Goal: Transaction & Acquisition: Download file/media

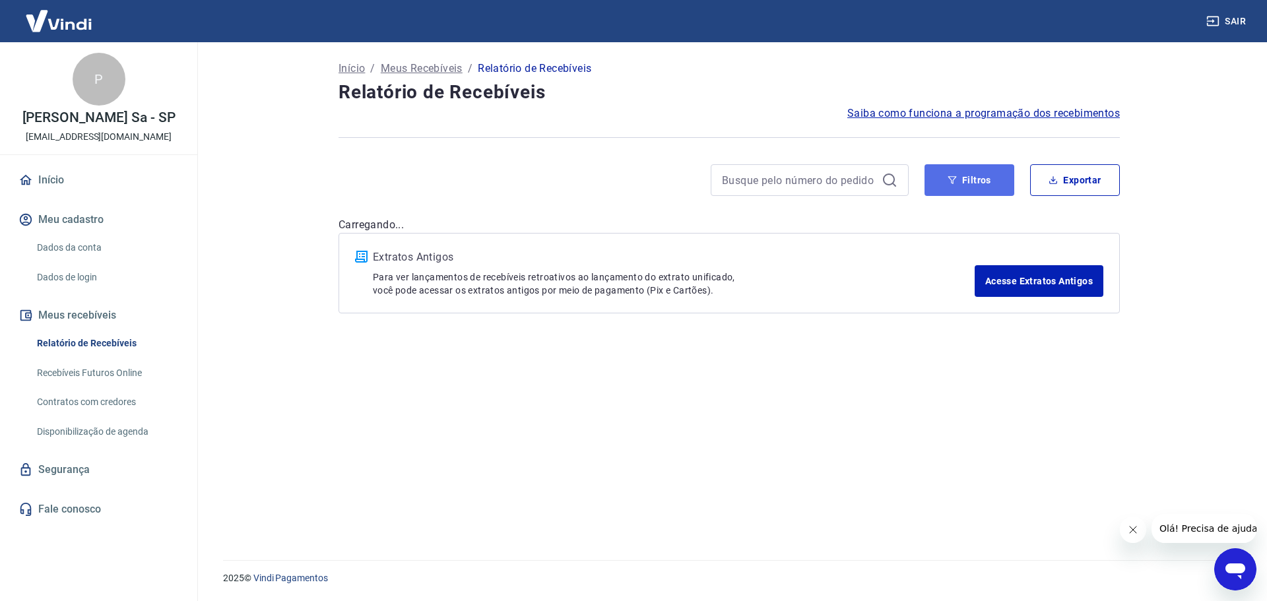
click at [987, 173] on button "Filtros" at bounding box center [970, 180] width 90 height 32
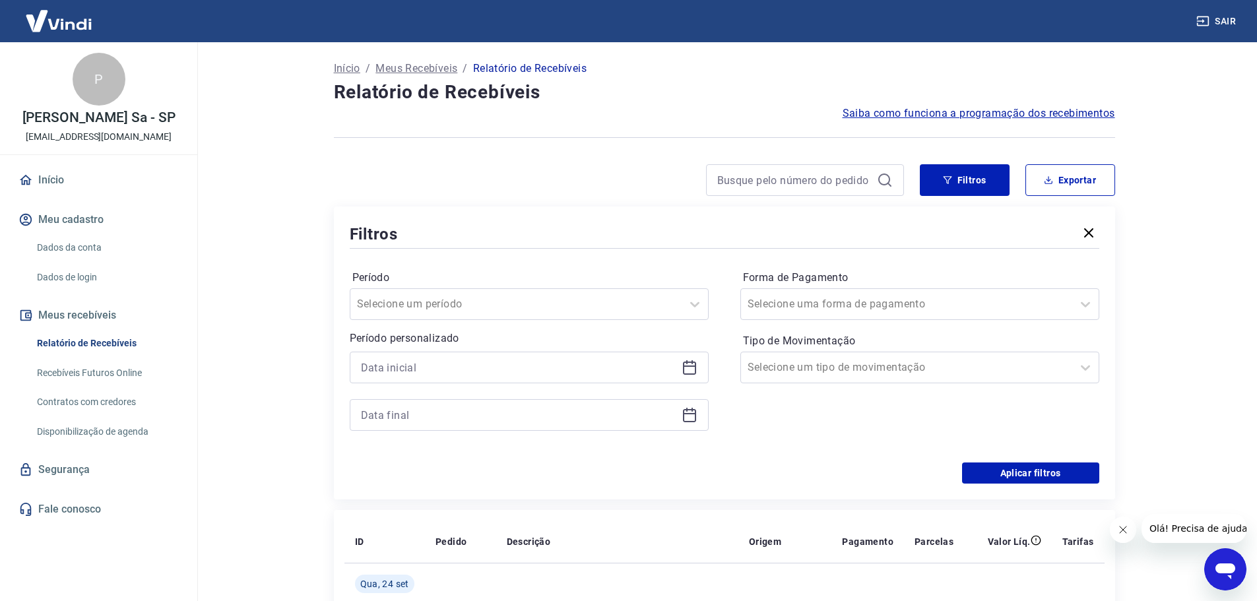
click at [691, 368] on icon at bounding box center [690, 368] width 16 height 16
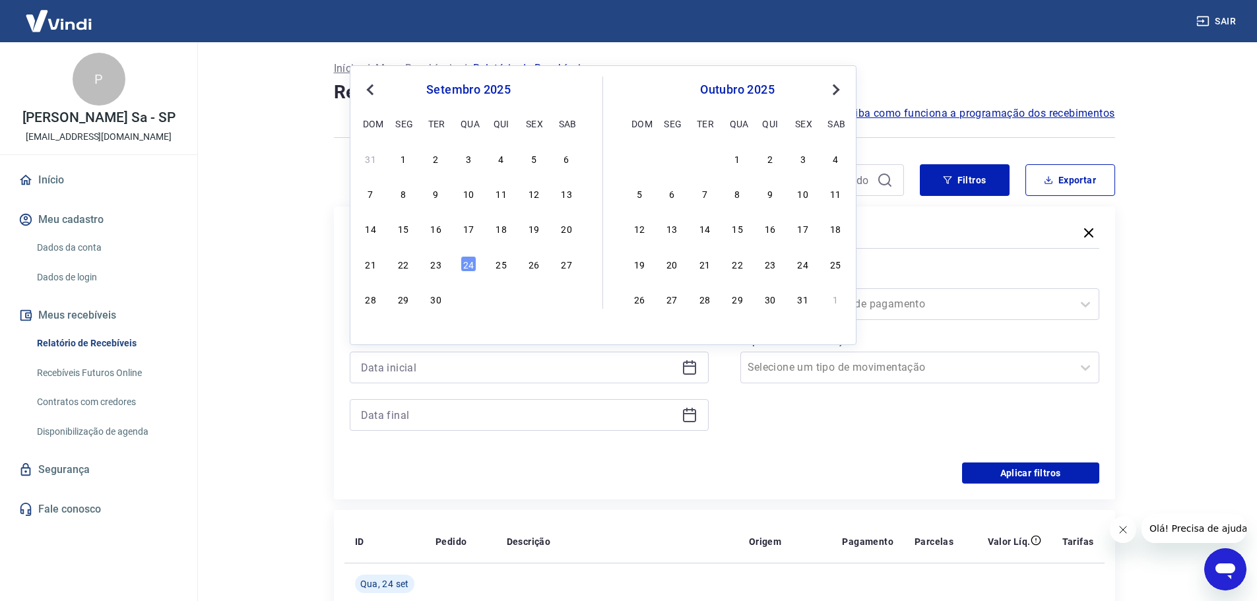
click at [365, 88] on button "Previous Month" at bounding box center [370, 90] width 16 height 16
drag, startPoint x: 570, startPoint y: 296, endPoint x: 690, endPoint y: 415, distance: 169.0
click at [571, 296] on div "30" at bounding box center [567, 299] width 16 height 16
type input "30/08/2025"
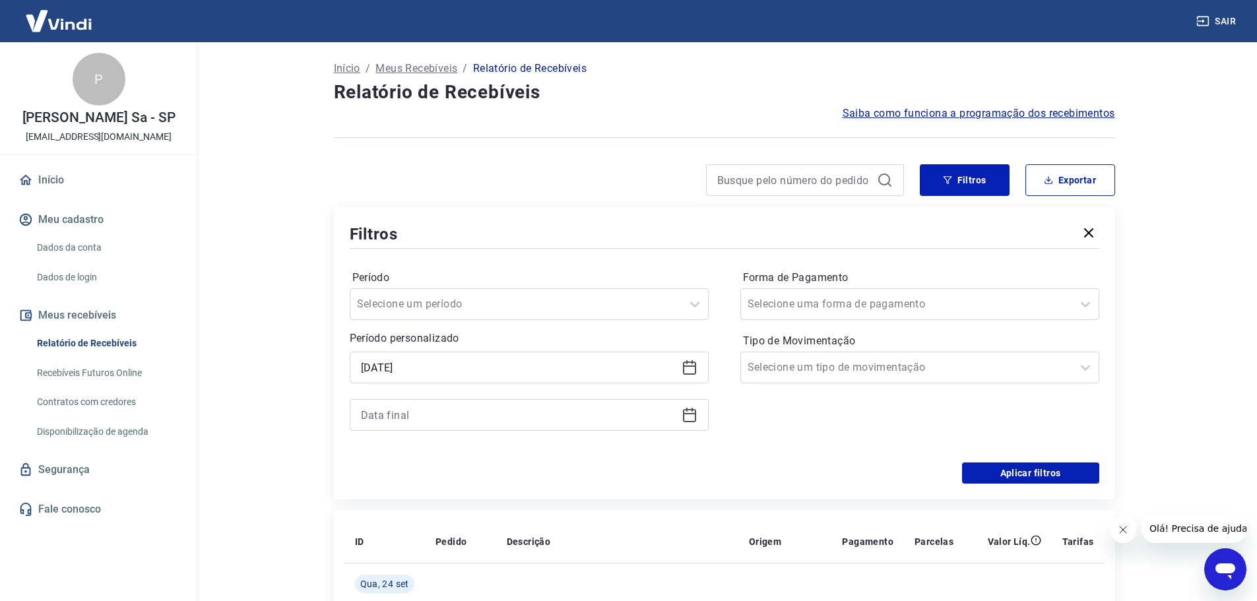
click at [690, 415] on icon at bounding box center [690, 415] width 16 height 16
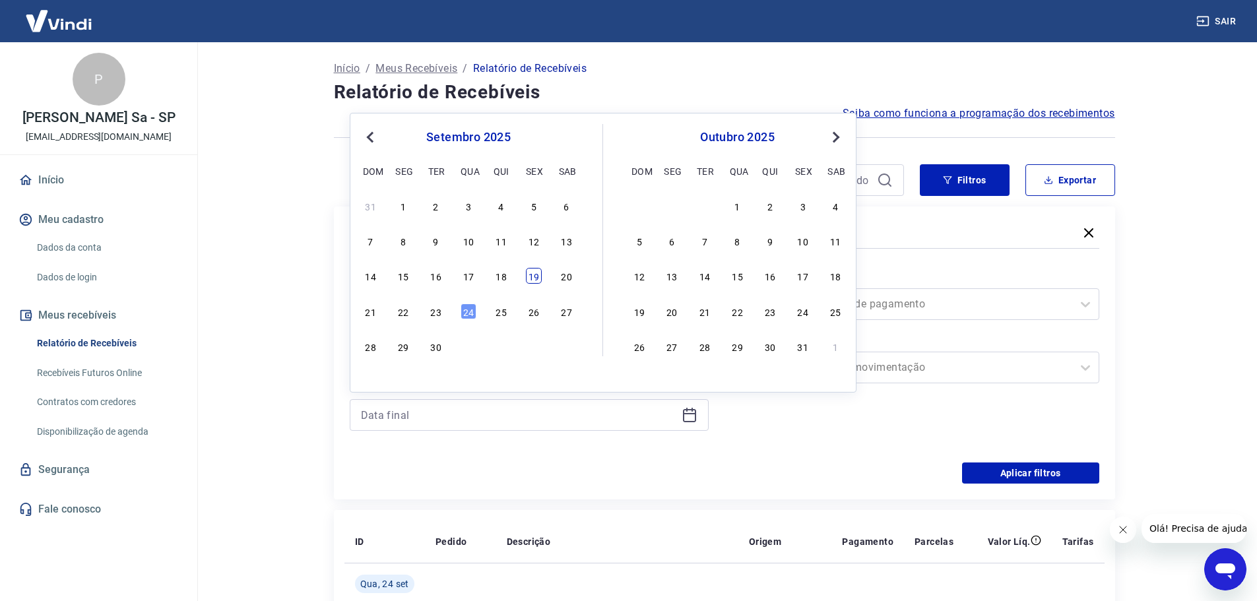
click at [539, 277] on div "19" at bounding box center [534, 276] width 16 height 16
type input "19/09/2025"
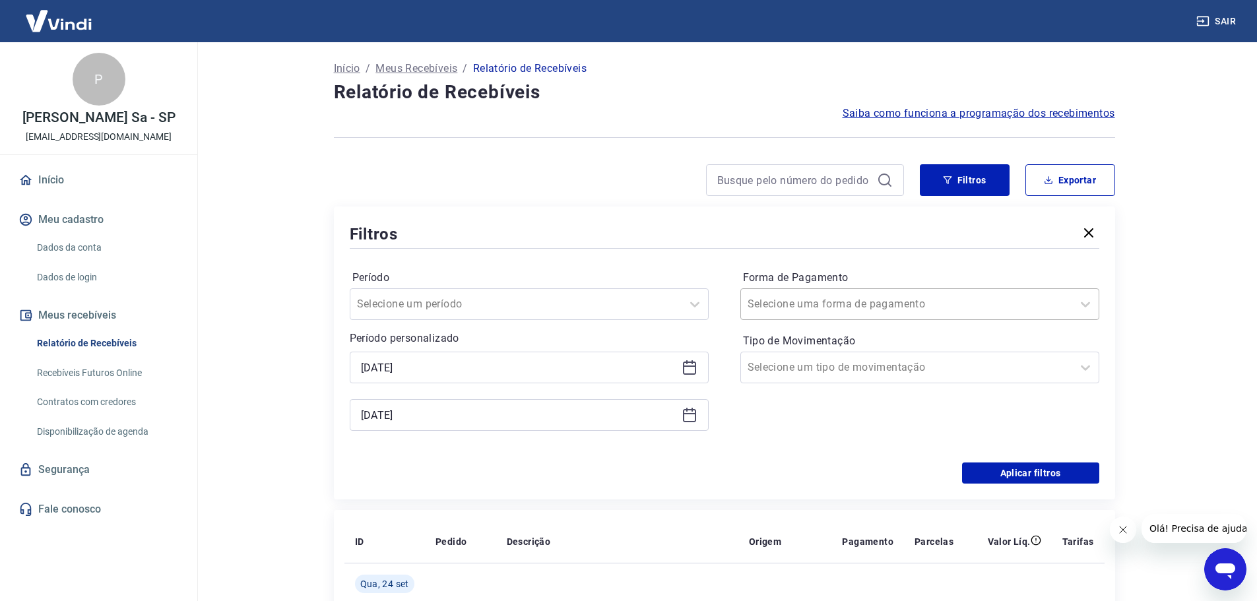
click at [885, 302] on div at bounding box center [907, 304] width 318 height 18
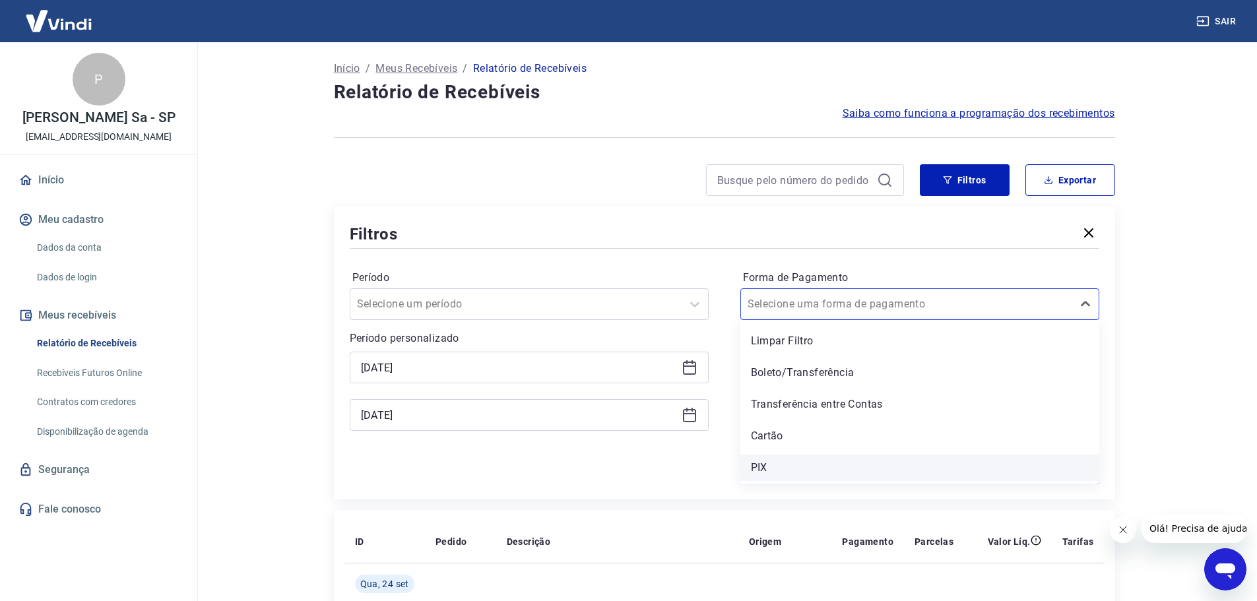
click at [813, 479] on div "PIX" at bounding box center [920, 468] width 359 height 26
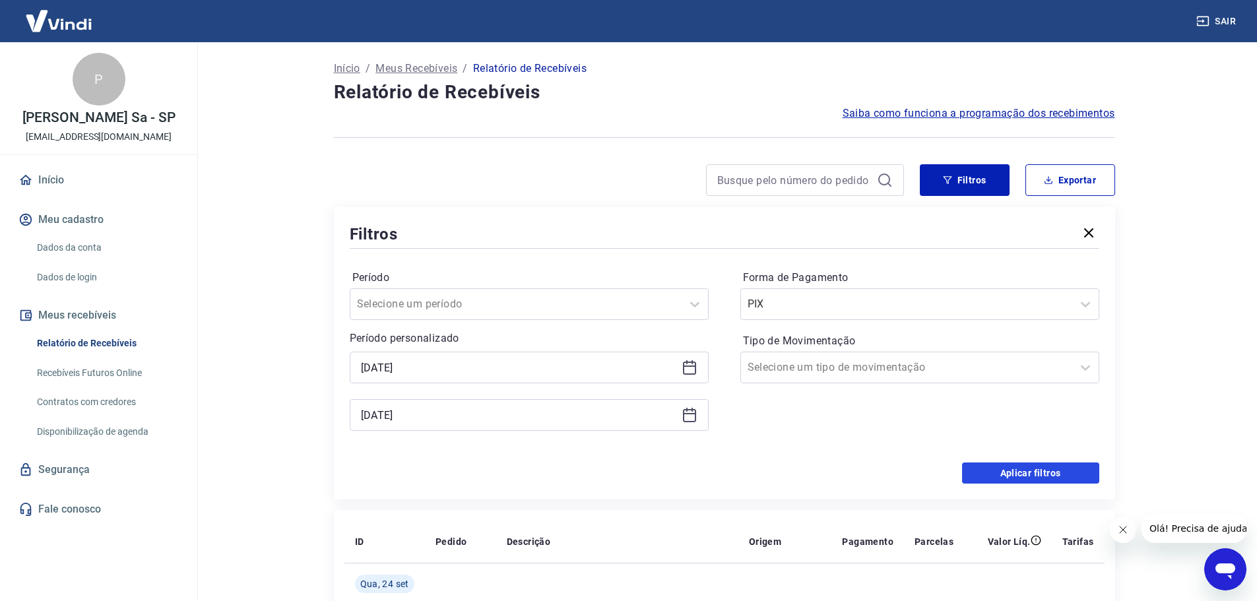
click at [1021, 475] on button "Aplicar filtros" at bounding box center [1030, 473] width 137 height 21
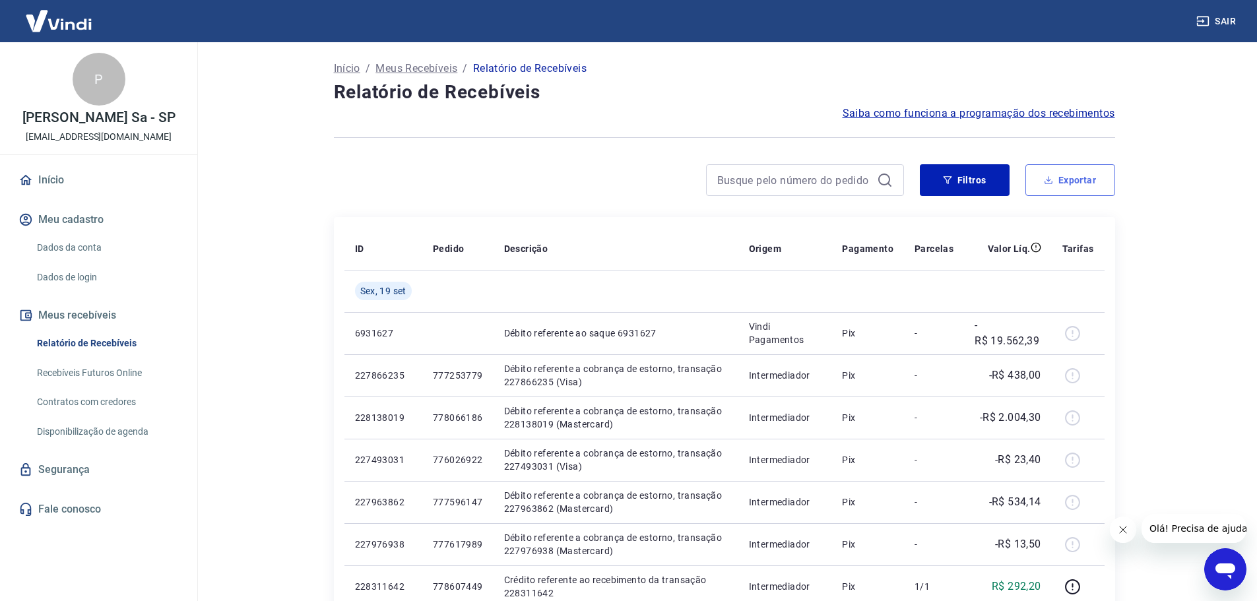
click at [1076, 184] on button "Exportar" at bounding box center [1071, 180] width 90 height 32
type input "30/08/2025"
type input "19/09/2025"
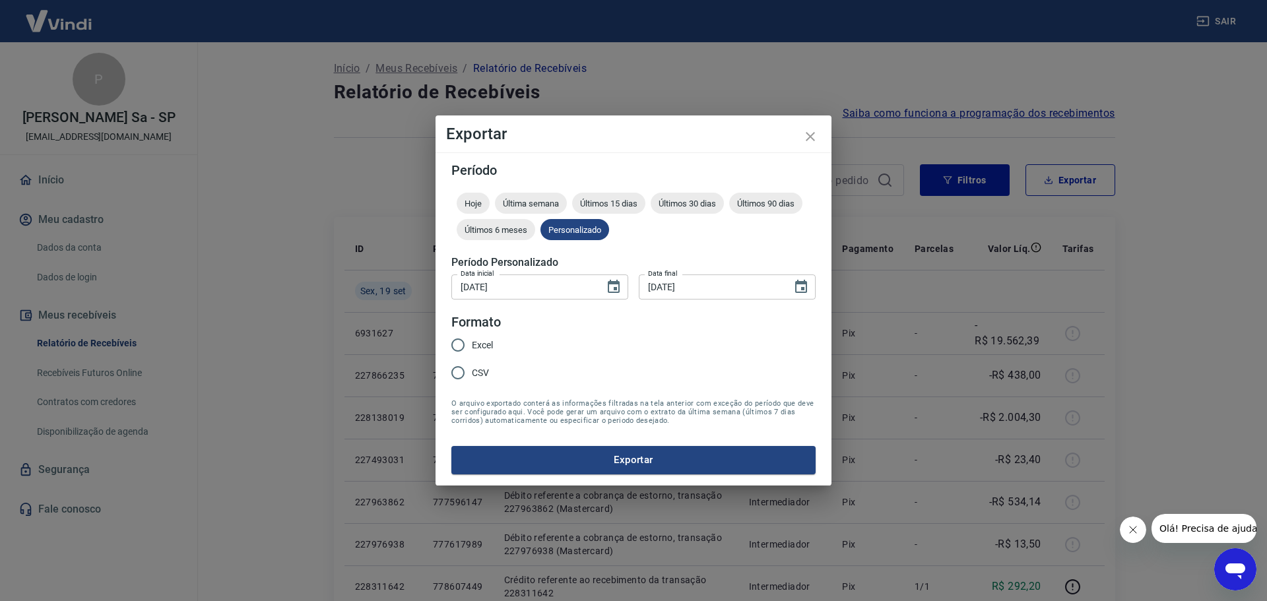
drag, startPoint x: 481, startPoint y: 343, endPoint x: 519, endPoint y: 374, distance: 49.8
click at [481, 342] on span "Excel" at bounding box center [482, 346] width 21 height 14
click at [472, 342] on input "Excel" at bounding box center [458, 345] width 28 height 28
radio input "true"
click at [601, 455] on button "Exportar" at bounding box center [634, 460] width 364 height 28
